Goal: Find specific page/section: Find specific page/section

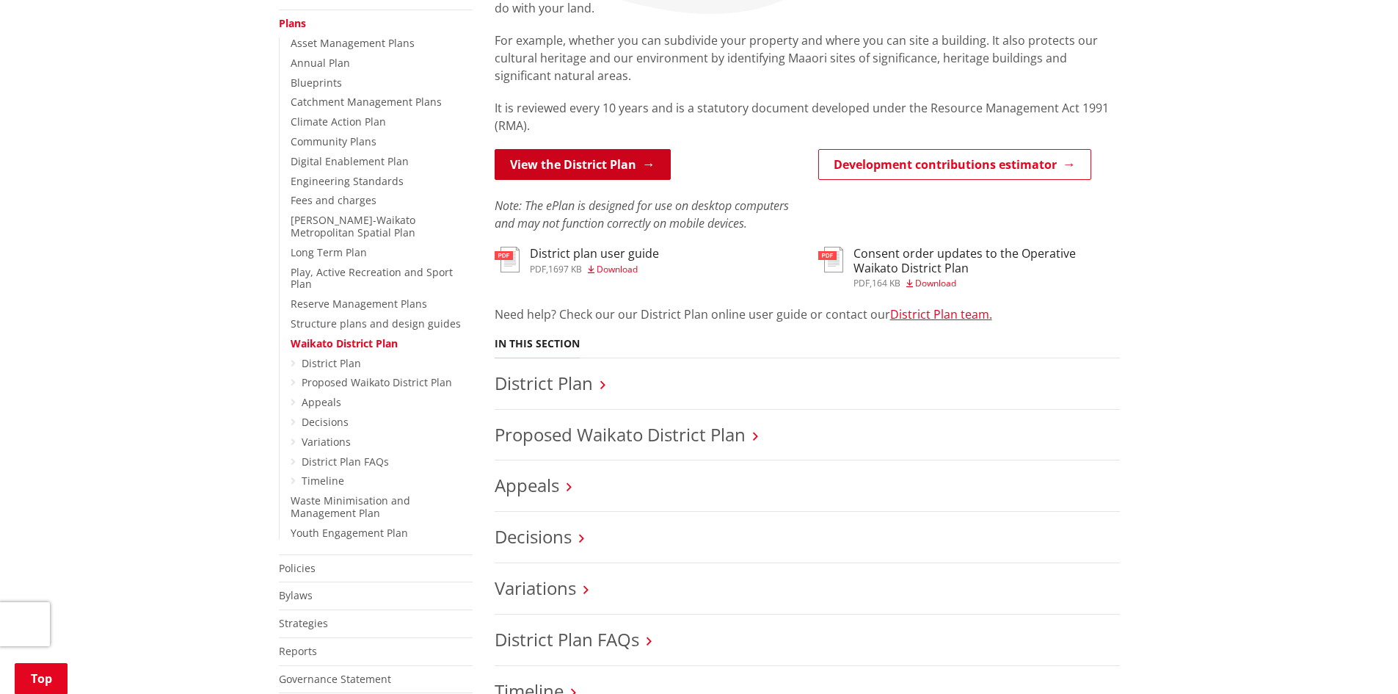
scroll to position [367, 0]
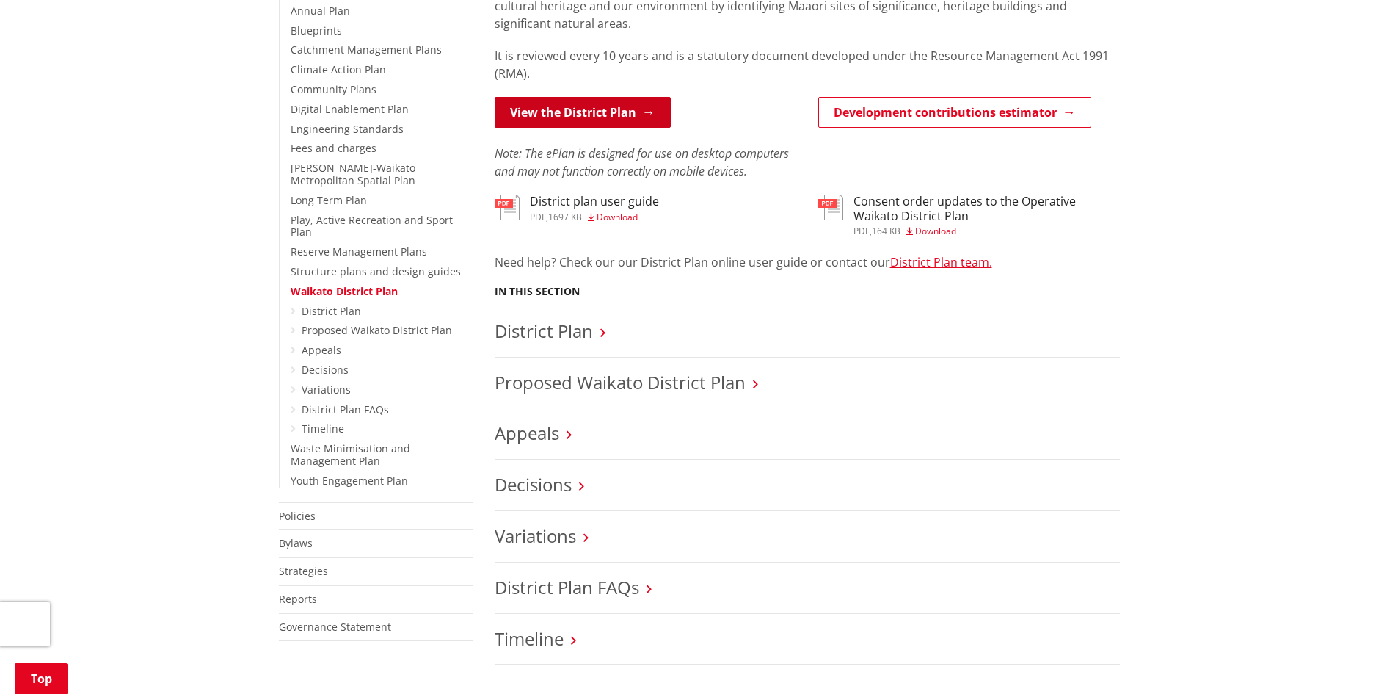
click at [579, 106] on link "View the District Plan" at bounding box center [583, 112] width 176 height 31
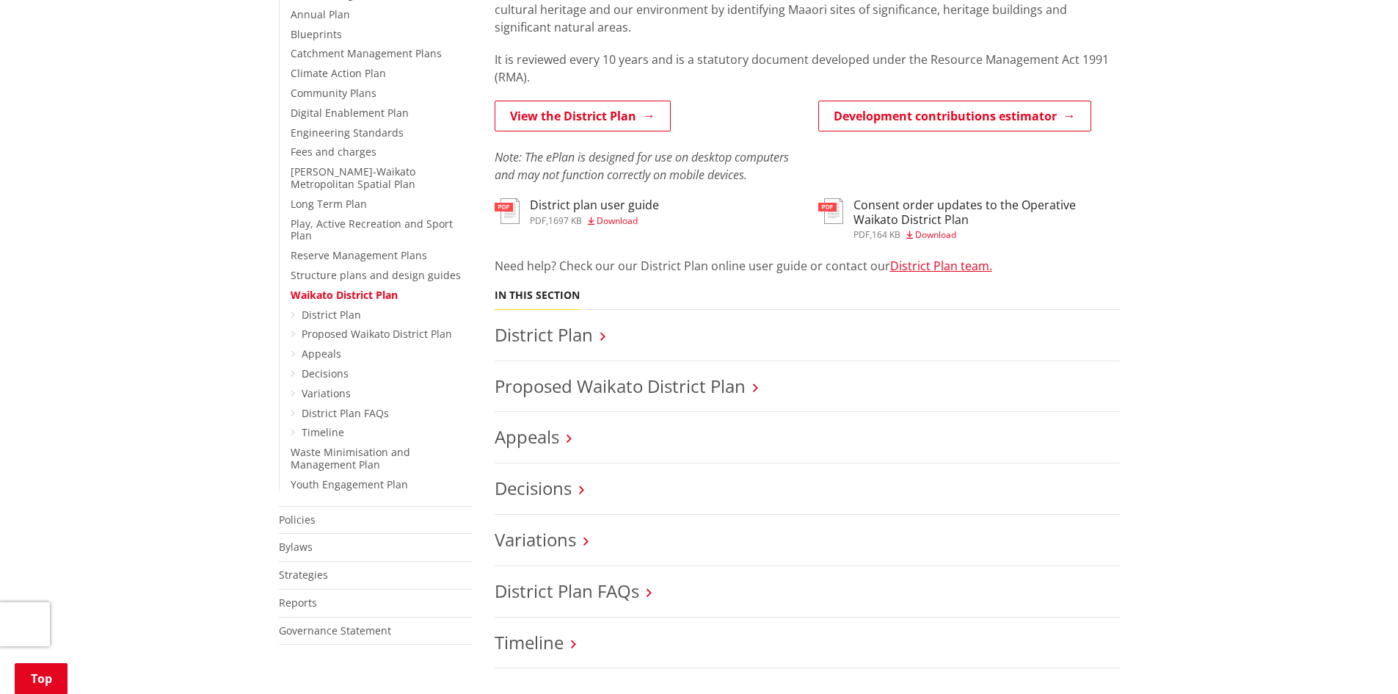
scroll to position [367, 0]
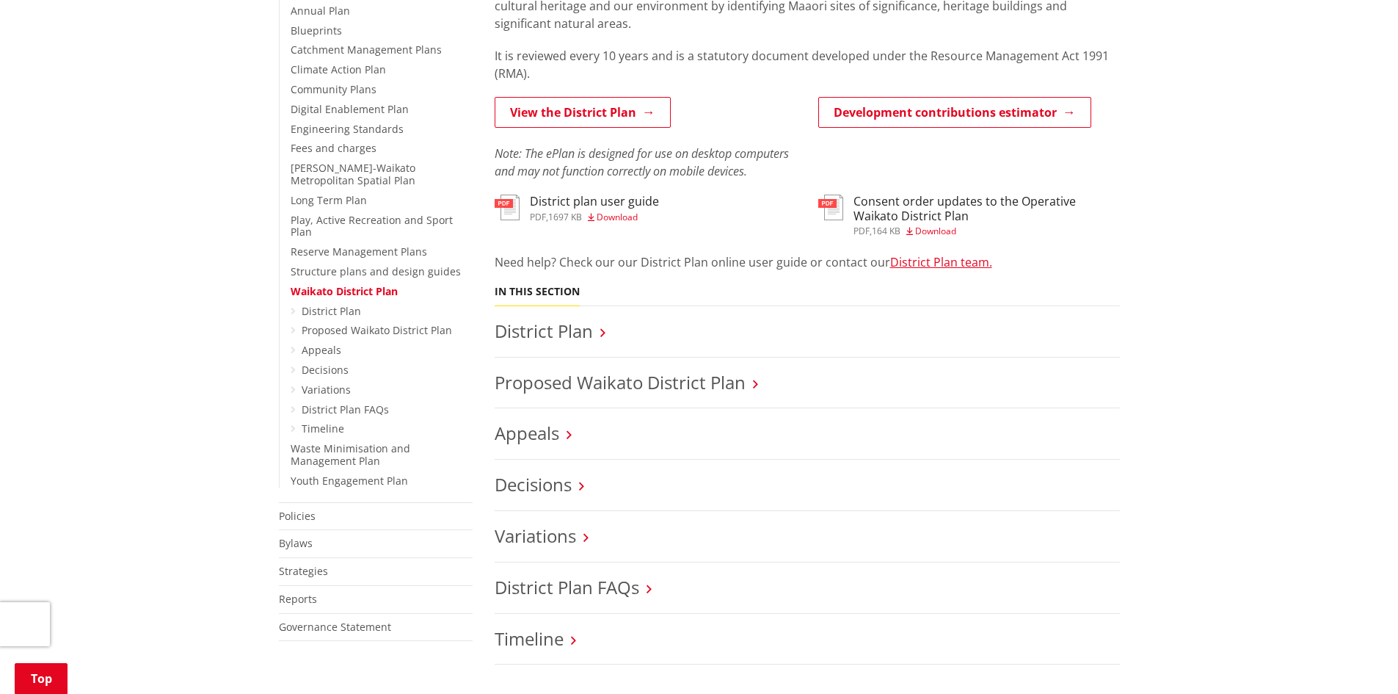
click at [593, 328] on h3 "District Plan" at bounding box center [807, 331] width 625 height 21
click at [586, 329] on link "District Plan" at bounding box center [544, 331] width 98 height 24
